Goal: Contribute content

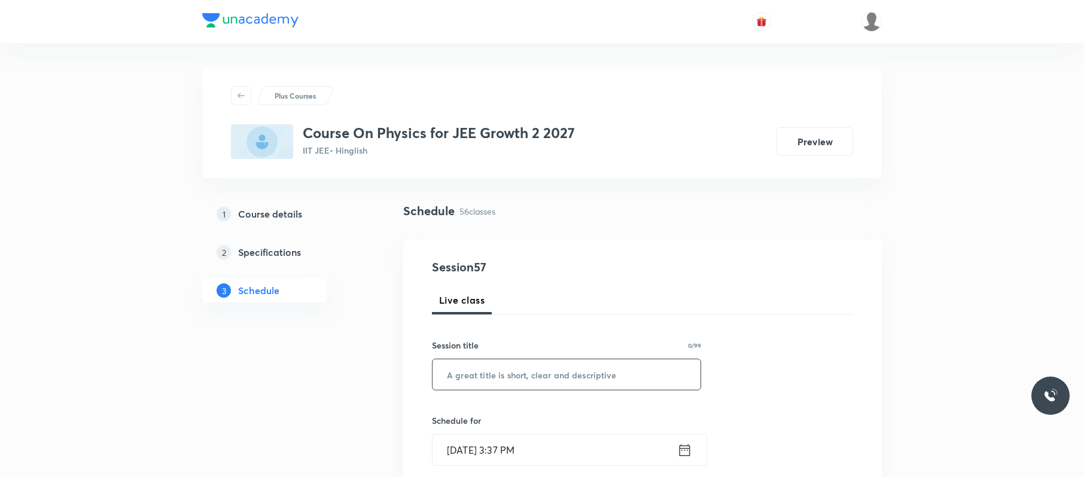
paste input "WEP 05"
click at [480, 374] on input "WEP 05" at bounding box center [567, 375] width 268 height 31
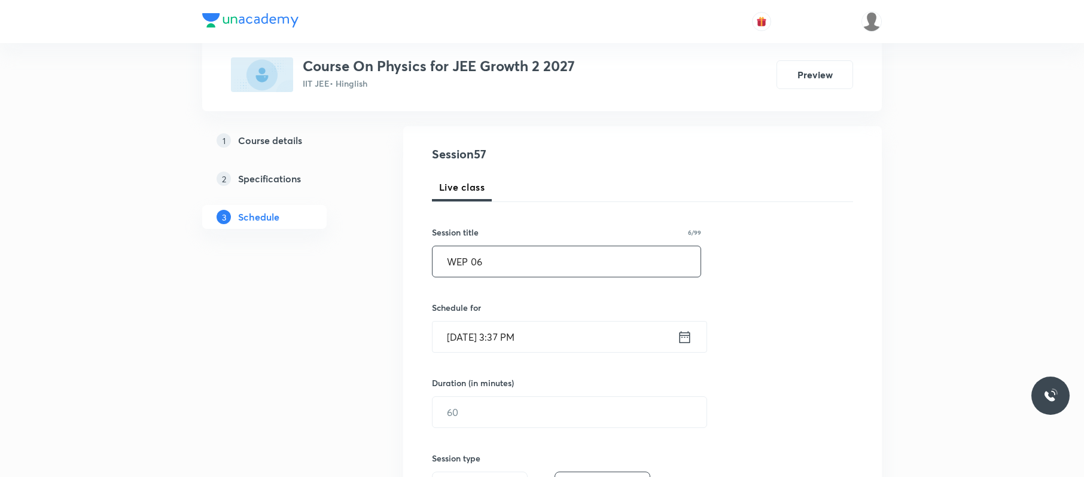
scroll to position [114, 0]
type input "WEP 06"
click at [546, 338] on input "[DATE] 3:37 PM" at bounding box center [555, 336] width 245 height 31
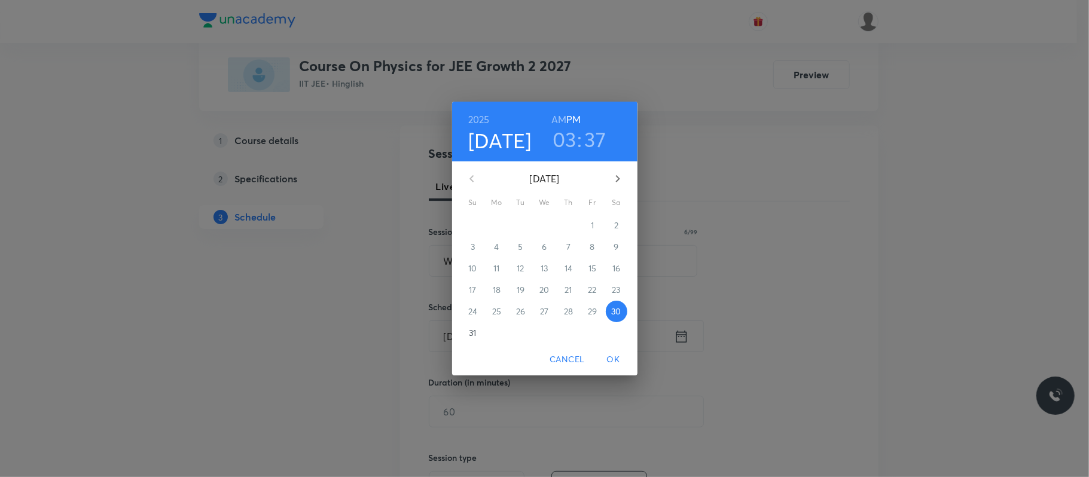
click at [565, 139] on h3 "03" at bounding box center [565, 139] width 24 height 25
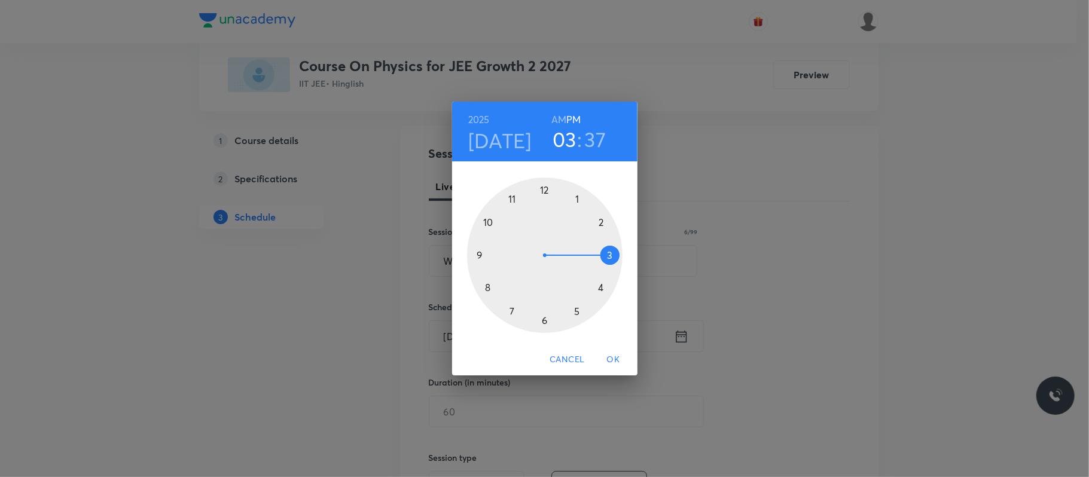
click at [602, 288] on div at bounding box center [545, 256] width 156 height 156
click at [547, 189] on div at bounding box center [545, 256] width 156 height 156
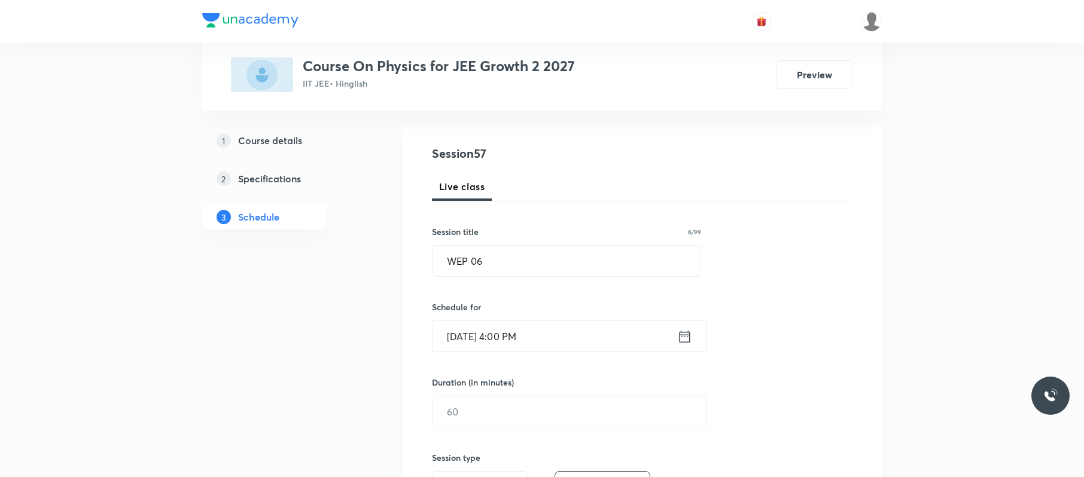
scroll to position [227, 0]
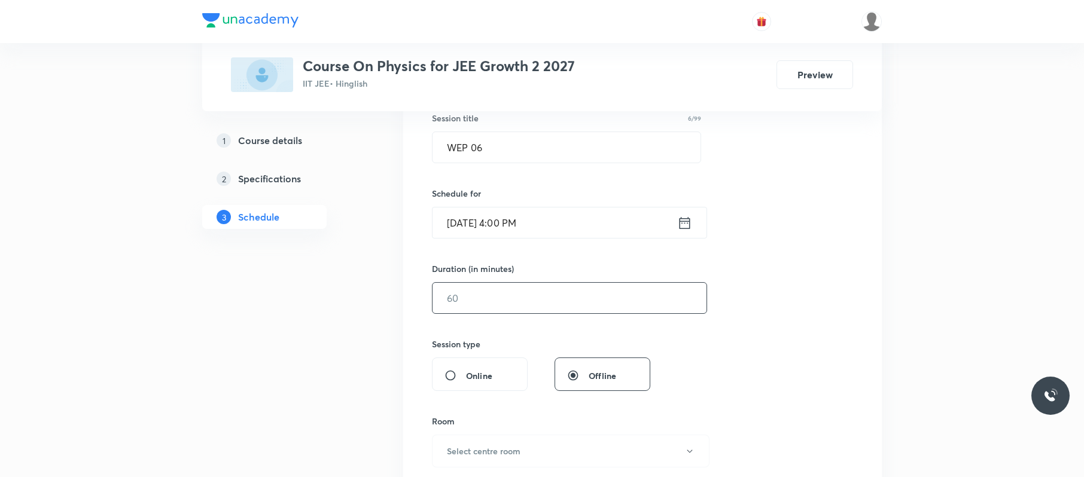
click at [542, 291] on input "text" at bounding box center [570, 298] width 274 height 31
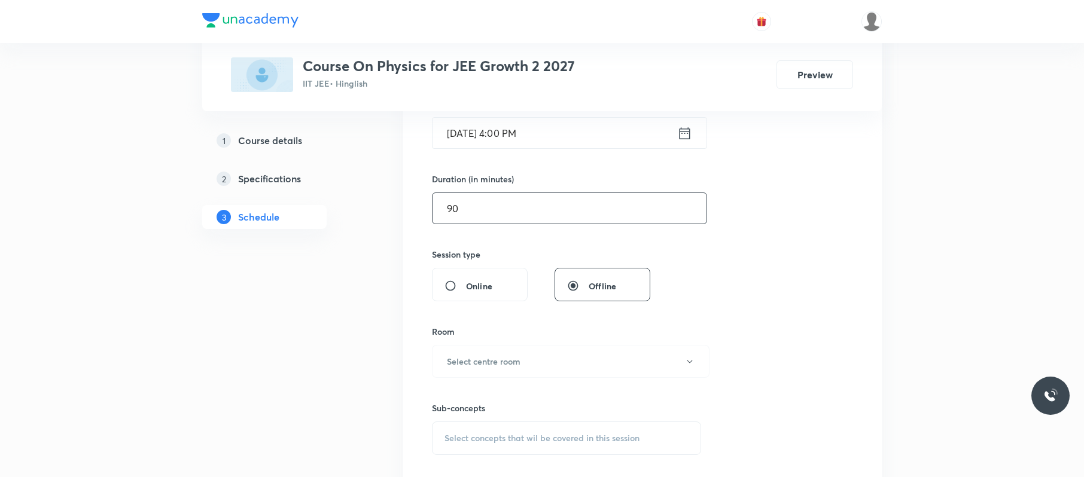
scroll to position [367, 0]
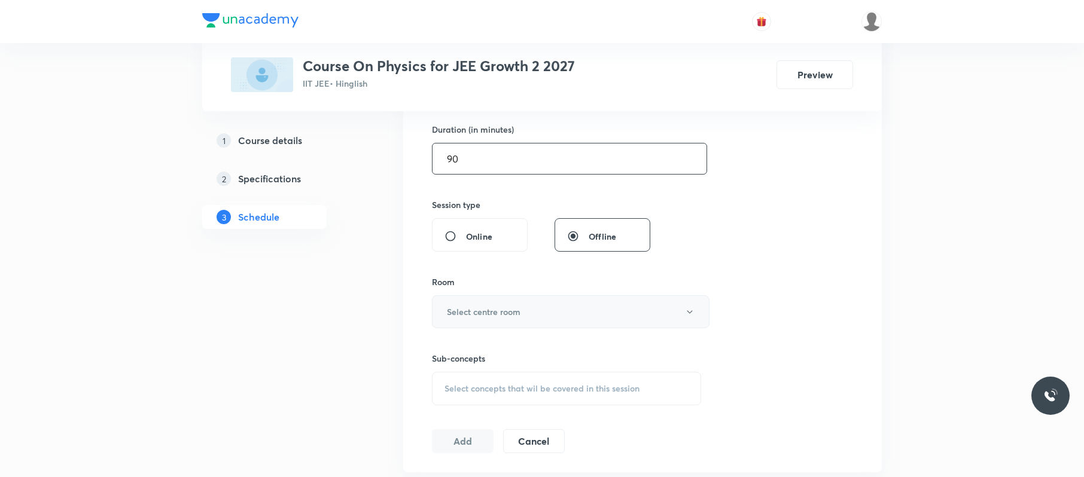
type input "90"
click at [537, 315] on button "Select centre room" at bounding box center [571, 312] width 278 height 33
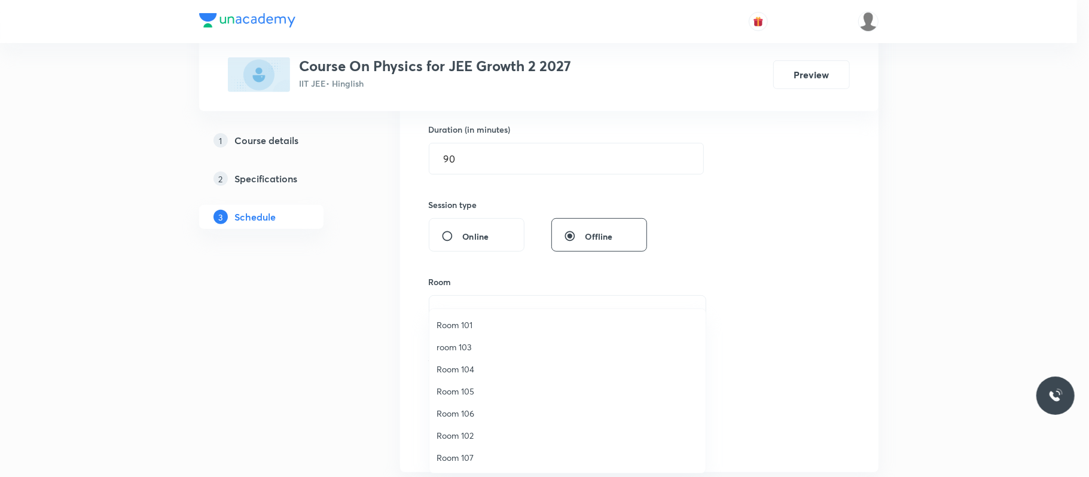
click at [471, 345] on span "room 103" at bounding box center [568, 347] width 262 height 13
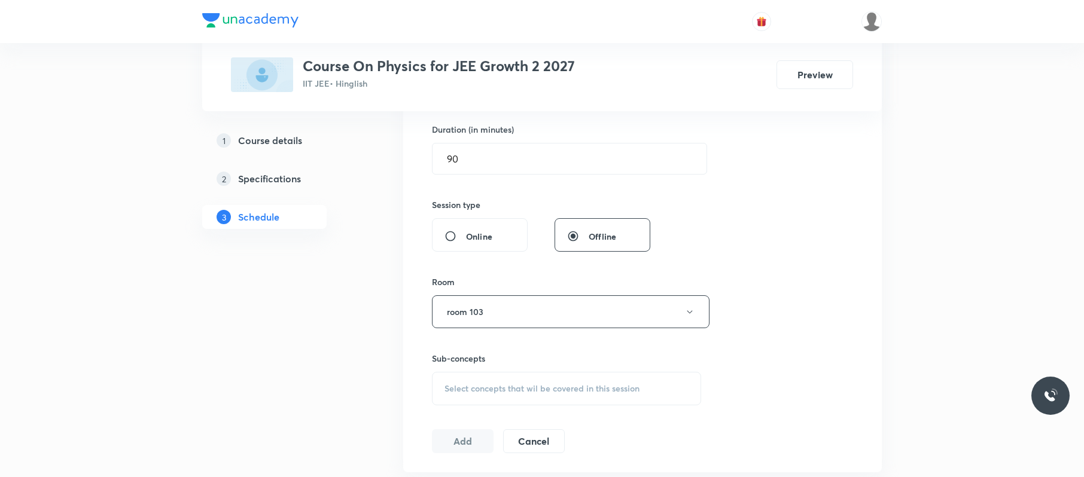
scroll to position [482, 0]
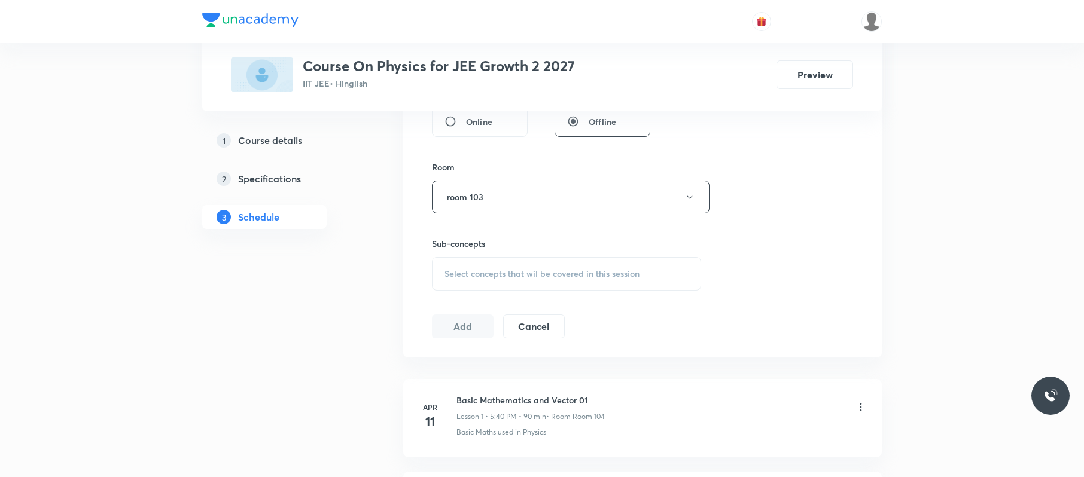
click at [583, 278] on span "Select concepts that wil be covered in this session" at bounding box center [541, 274] width 195 height 10
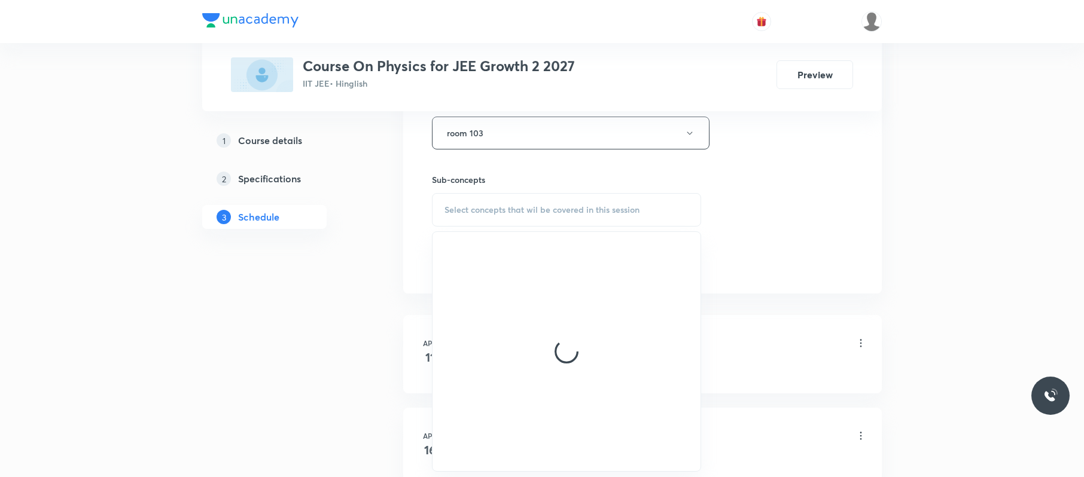
scroll to position [546, 0]
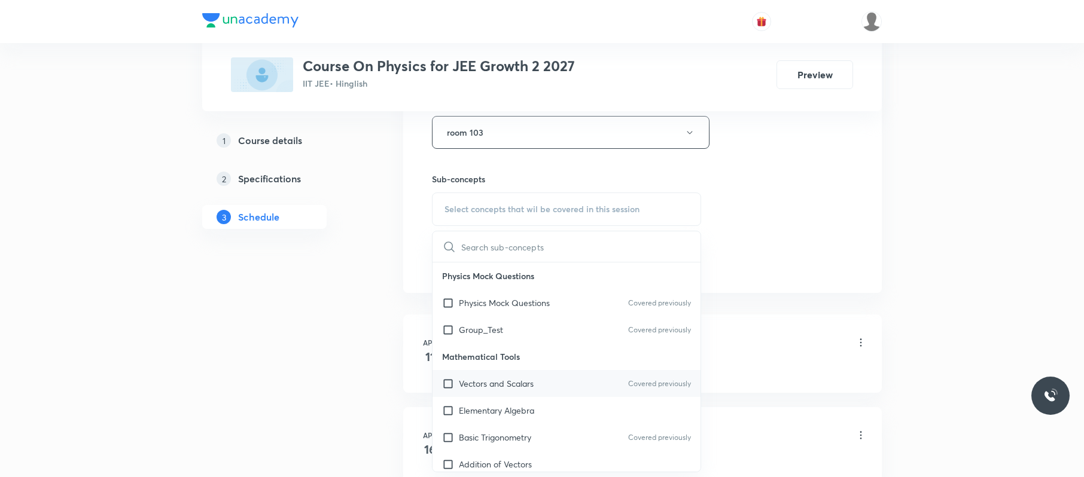
click at [517, 388] on p "Vectors and Scalars" at bounding box center [496, 383] width 75 height 13
checkbox input "true"
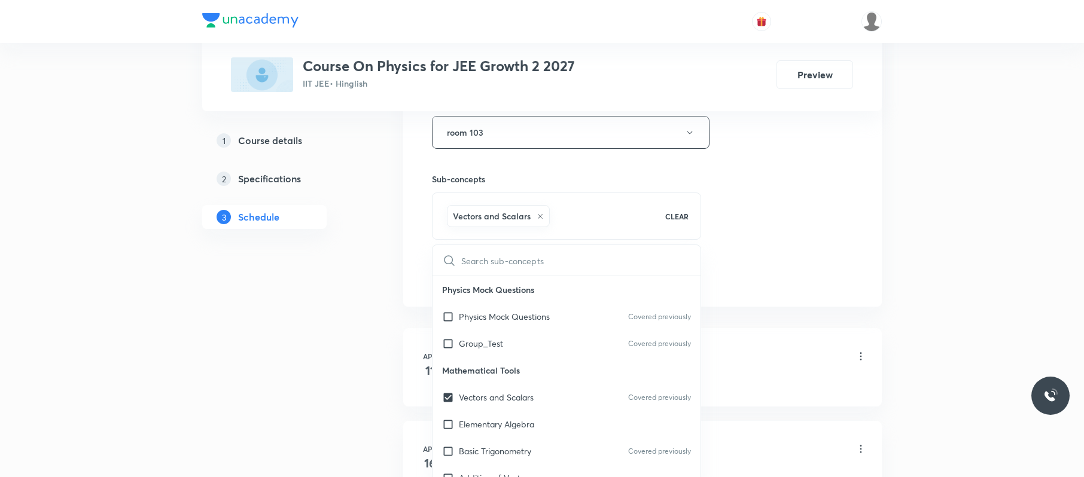
click at [735, 268] on div "Session 57 Live class Session title 6/99 WEP 06 ​ Schedule for [DATE] 4:00 PM ​…" at bounding box center [642, 0] width 421 height 576
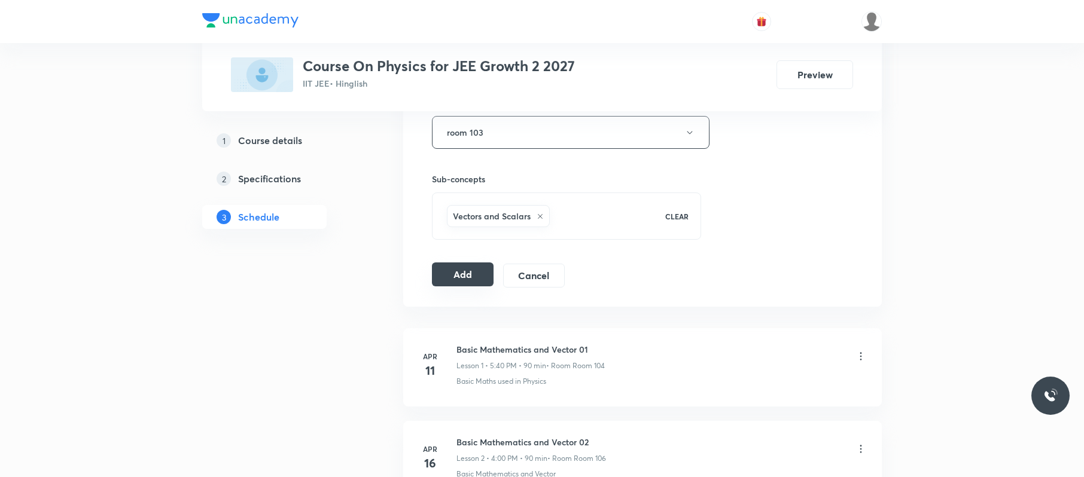
click at [458, 269] on button "Add" at bounding box center [463, 275] width 62 height 24
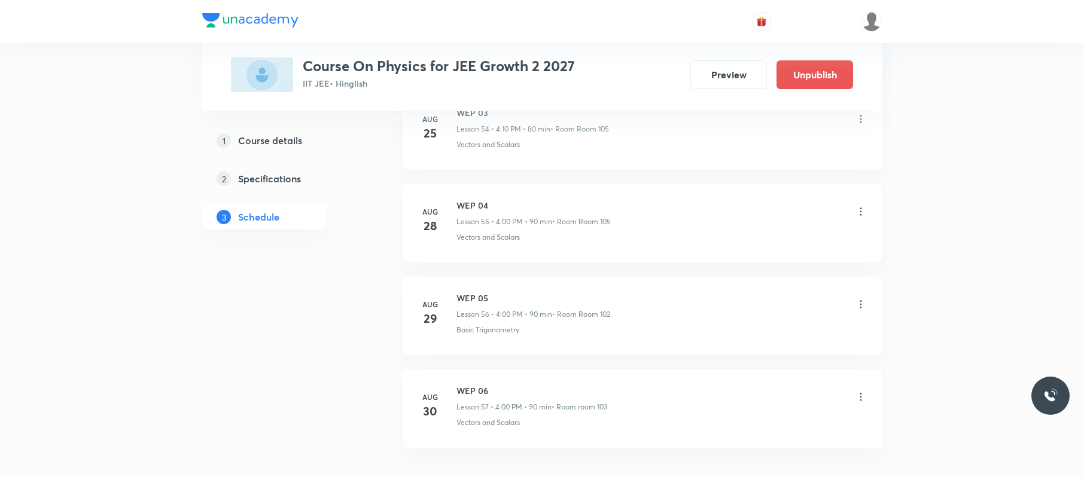
scroll to position [5241, 0]
